Goal: Find specific page/section: Find specific page/section

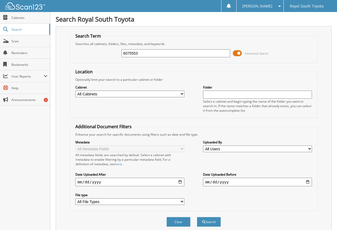
type input "6075553"
click at [197, 217] on button "Search" at bounding box center [209, 222] width 24 height 10
click at [213, 220] on button "Search" at bounding box center [209, 222] width 24 height 10
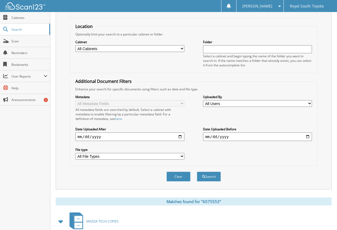
scroll to position [106, 0]
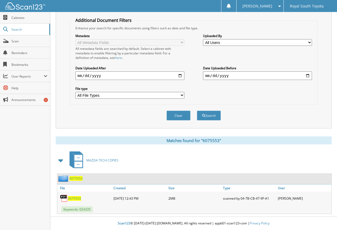
click at [73, 198] on span "6075553" at bounding box center [74, 198] width 13 height 5
